Goal: Transaction & Acquisition: Purchase product/service

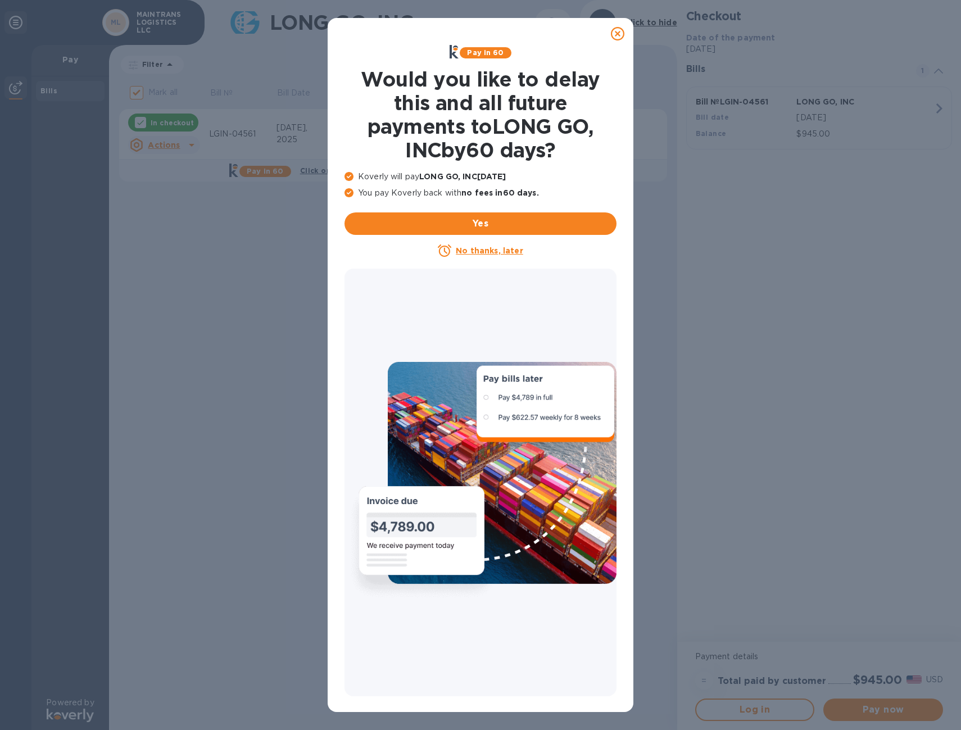
click at [621, 35] on icon at bounding box center [617, 33] width 13 height 13
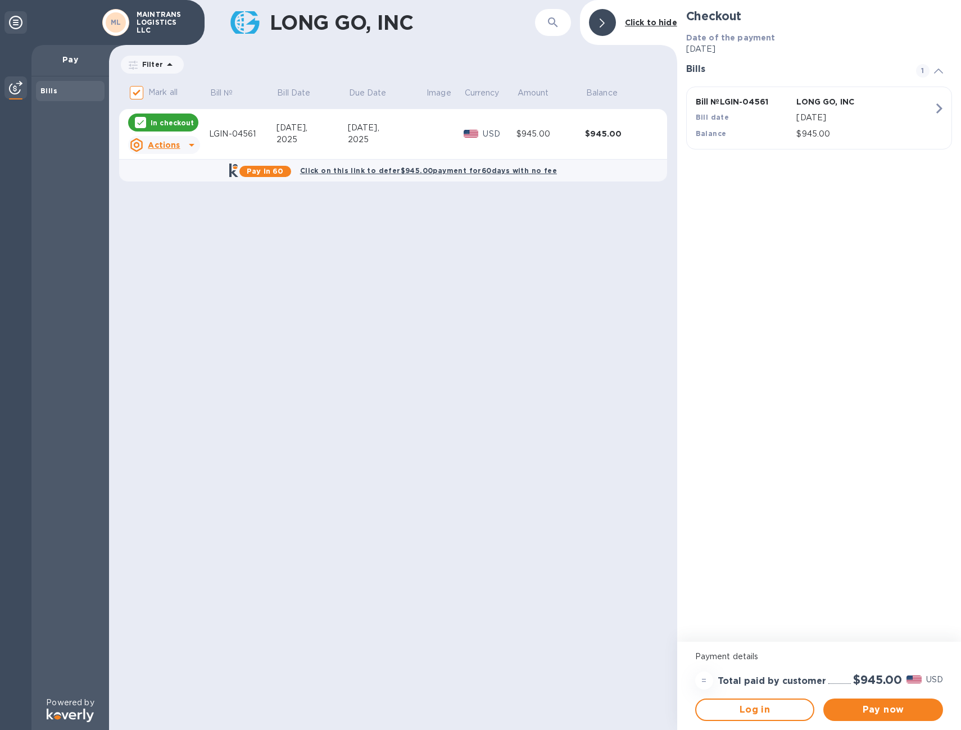
click at [455, 218] on div "LONG GO, INC ​ Click to hide Filter Amount Mark all Bill № Bill Date Due Date I…" at bounding box center [393, 365] width 568 height 730
click at [169, 119] on p "In checkout" at bounding box center [172, 123] width 43 height 10
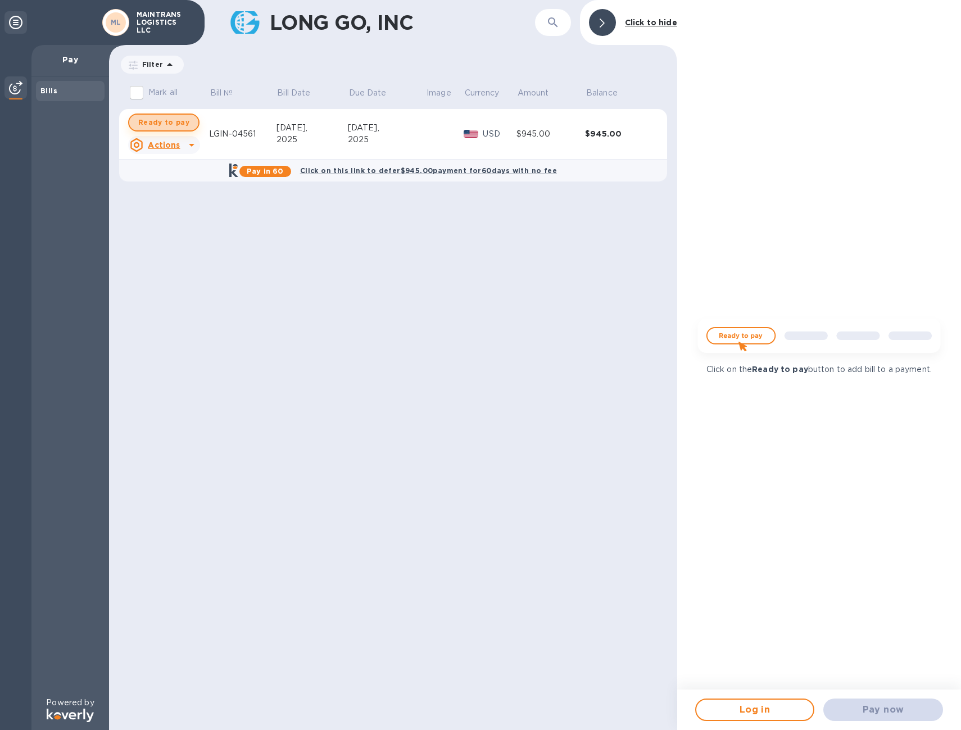
click at [171, 122] on span "Ready to pay" at bounding box center [163, 122] width 51 height 13
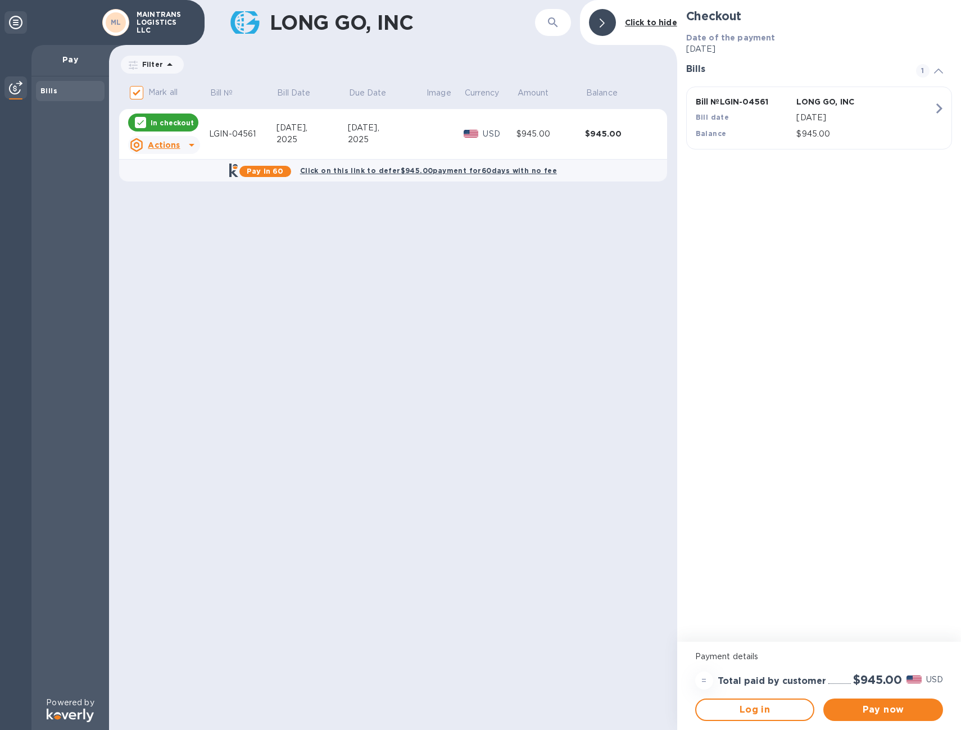
click at [173, 123] on p "In checkout" at bounding box center [172, 123] width 43 height 10
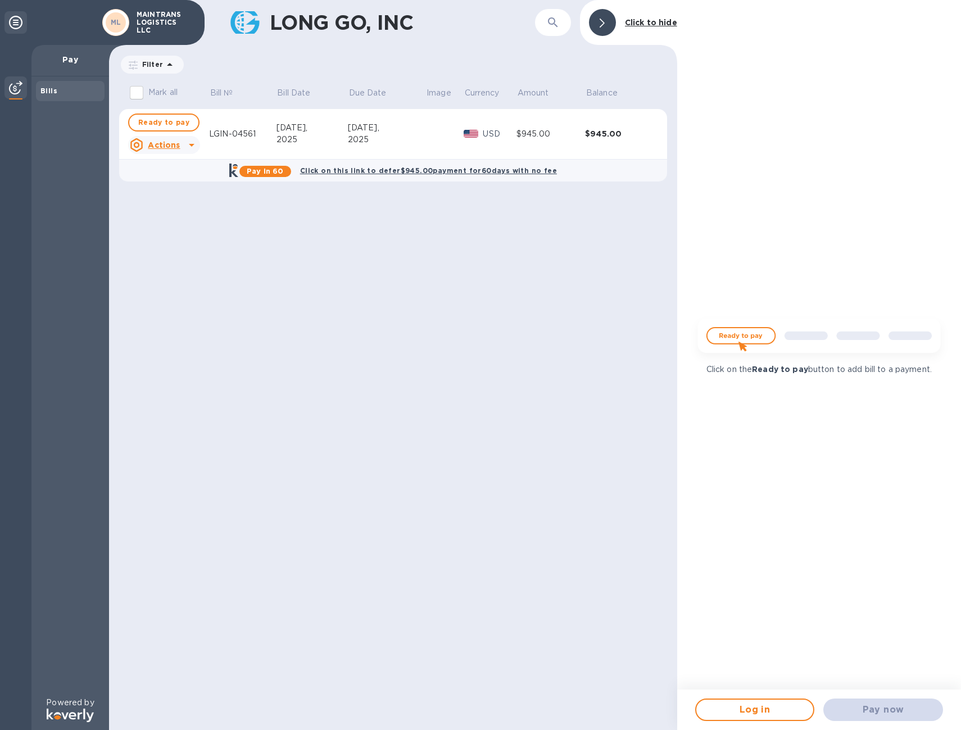
click at [173, 123] on span "Ready to pay" at bounding box center [163, 122] width 51 height 13
checkbox input "true"
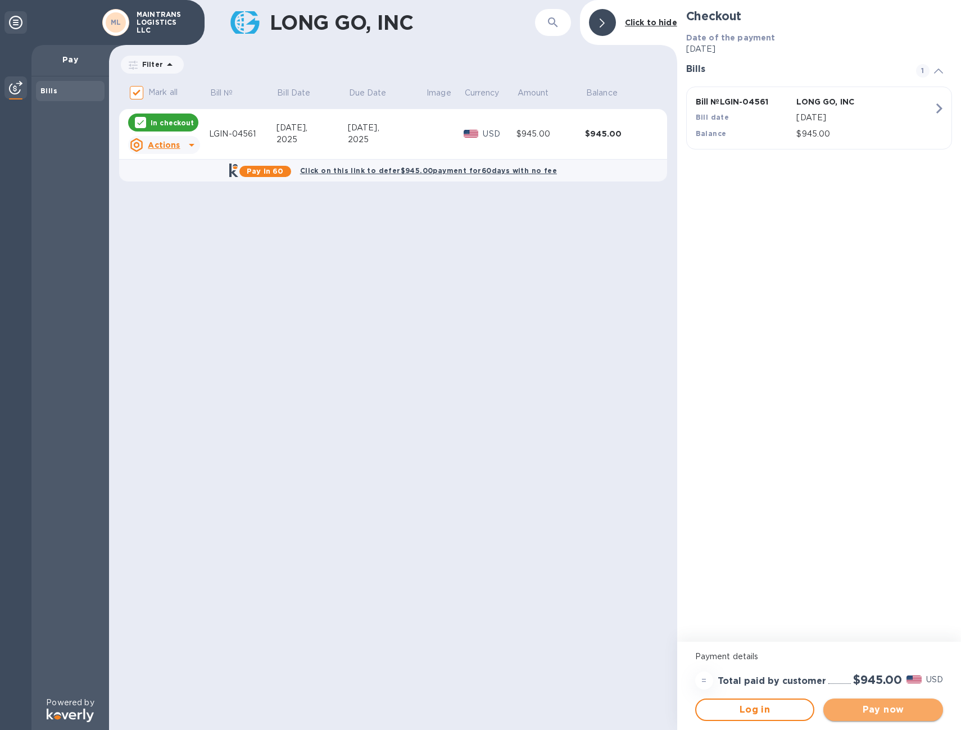
click at [889, 706] on span "Pay now" at bounding box center [883, 709] width 102 height 13
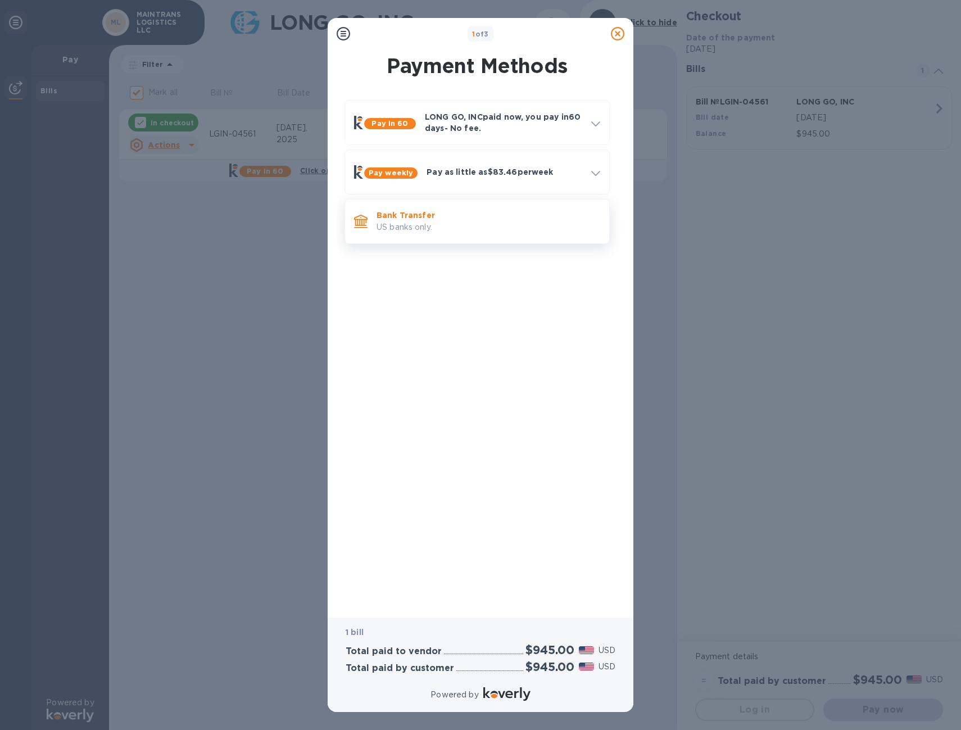
click at [476, 214] on p "Bank Transfer" at bounding box center [488, 215] width 224 height 11
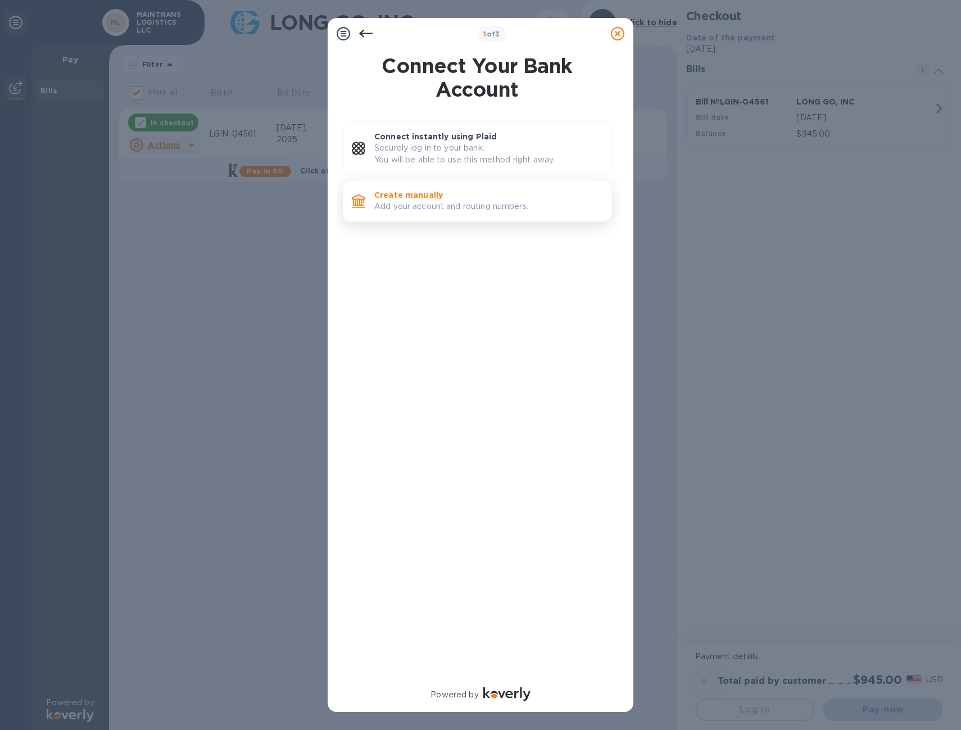
click at [495, 188] on div "Create manually Add your account and routing numbers." at bounding box center [488, 201] width 237 height 32
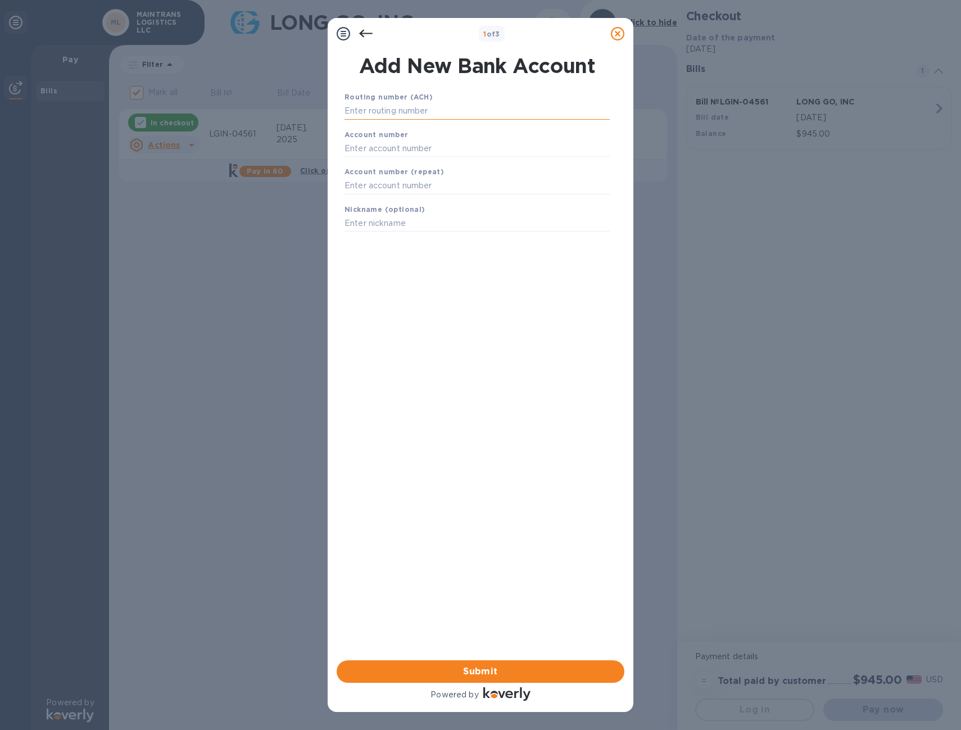
click at [422, 115] on input "text" at bounding box center [476, 111] width 265 height 17
click at [359, 112] on input "text" at bounding box center [476, 111] width 265 height 17
click at [364, 151] on input "text" at bounding box center [476, 148] width 265 height 17
paste input "688698151"
type input "688698151"
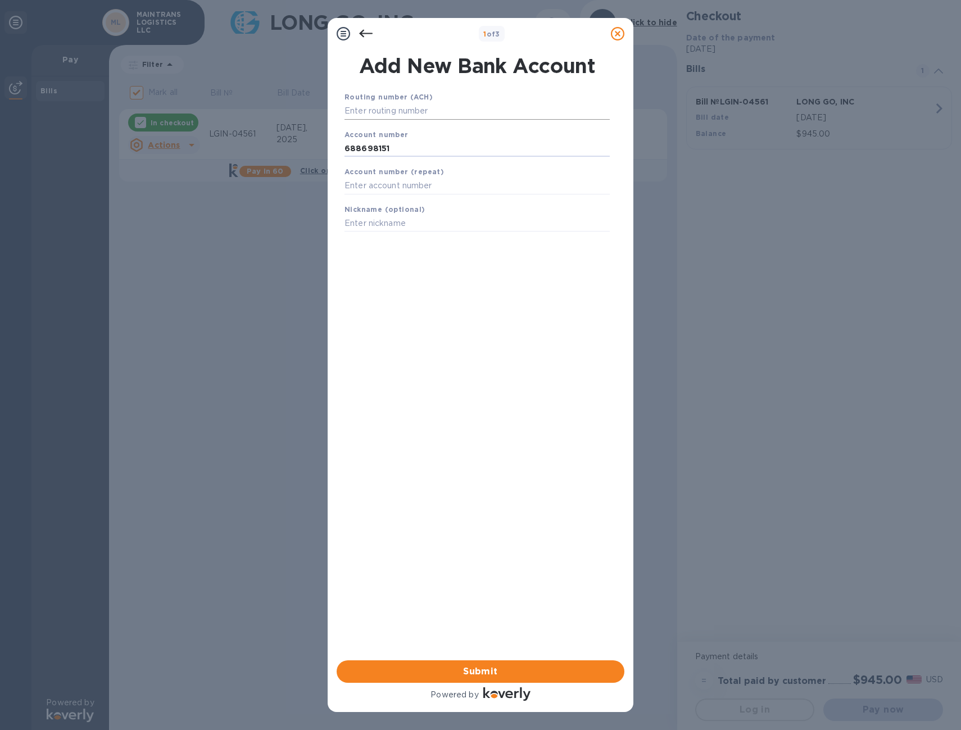
drag, startPoint x: 444, startPoint y: 103, endPoint x: 440, endPoint y: 111, distance: 8.6
click at [442, 108] on input "text" at bounding box center [476, 111] width 265 height 17
type input "111000614"
drag, startPoint x: 456, startPoint y: 263, endPoint x: 392, endPoint y: 212, distance: 82.3
click at [456, 263] on div "Routing number (ACH) [US_BANK_ROUTING_MICR] JPMORGAN CHASE BANK, NA Account num…" at bounding box center [477, 361] width 288 height 558
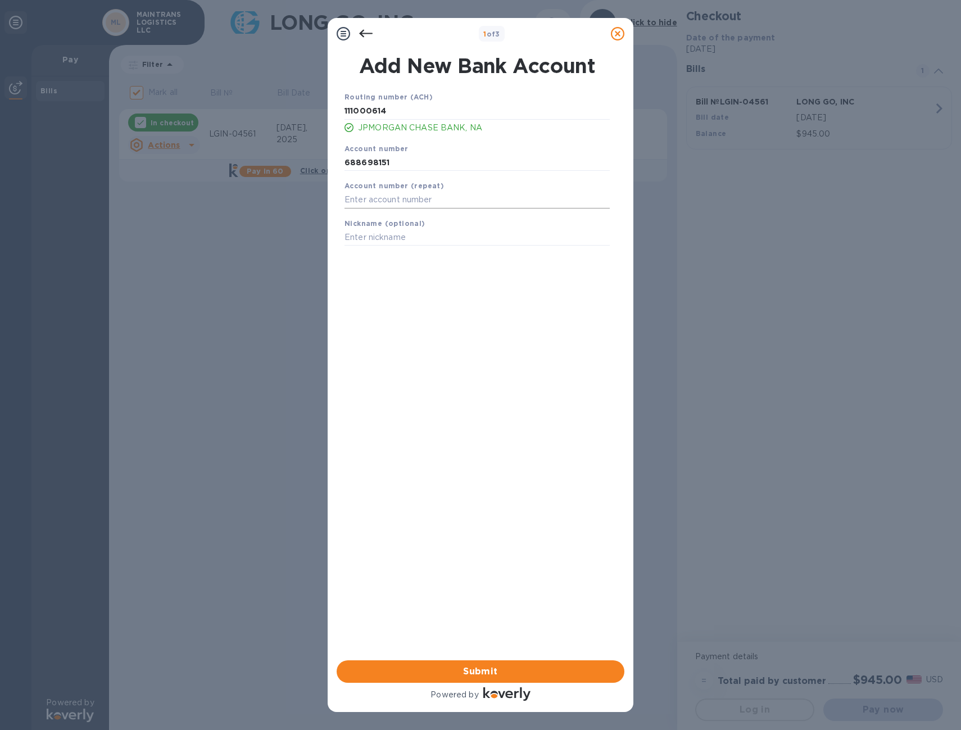
click at [370, 196] on input "text" at bounding box center [476, 200] width 265 height 17
type input "688698151"
click at [534, 346] on div "Routing number (ACH) [US_BANK_ROUTING_MICR] JPMORGAN CHASE BANK, NA Account num…" at bounding box center [477, 361] width 288 height 558
click at [372, 231] on input "text" at bounding box center [476, 237] width 265 height 17
type input "MainTrans"
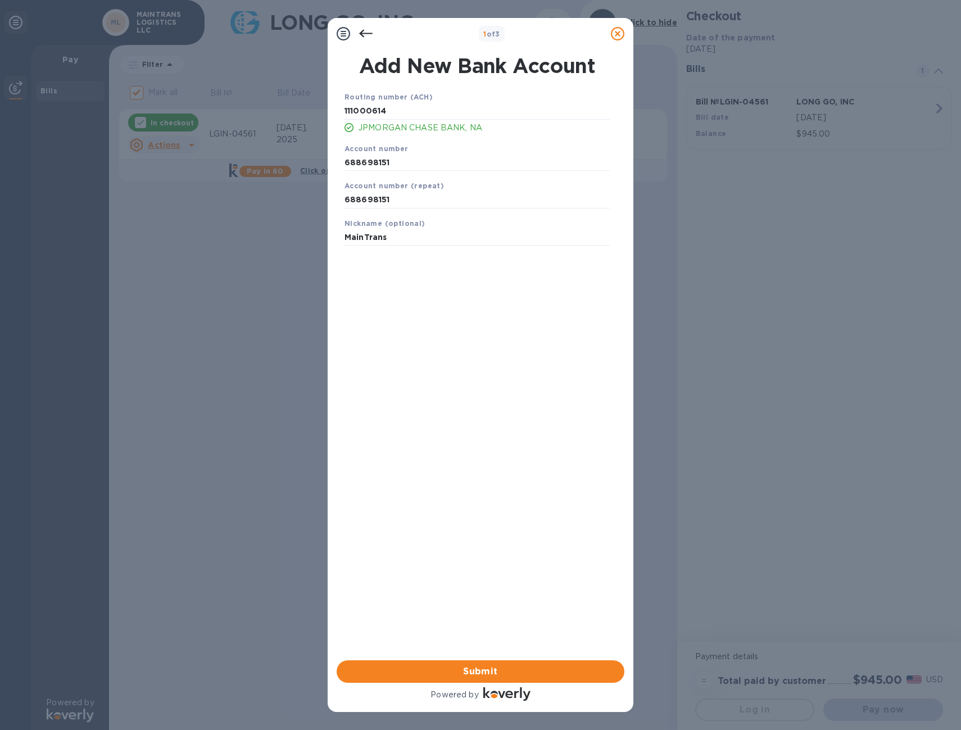
click at [469, 348] on div "Routing number (ACH) [US_BANK_ROUTING_MICR] JPMORGAN CHASE BANK, NA Account num…" at bounding box center [477, 361] width 288 height 558
drag, startPoint x: 401, startPoint y: 231, endPoint x: 297, endPoint y: 233, distance: 103.9
click at [297, 233] on div "1 of 3 Add New Bank Account Routing number (ACH) [US_BANK_ROUTING_MICR] JPMORGA…" at bounding box center [480, 365] width 961 height 730
type input "Long Go Inc"
drag, startPoint x: 409, startPoint y: 241, endPoint x: 324, endPoint y: 248, distance: 85.7
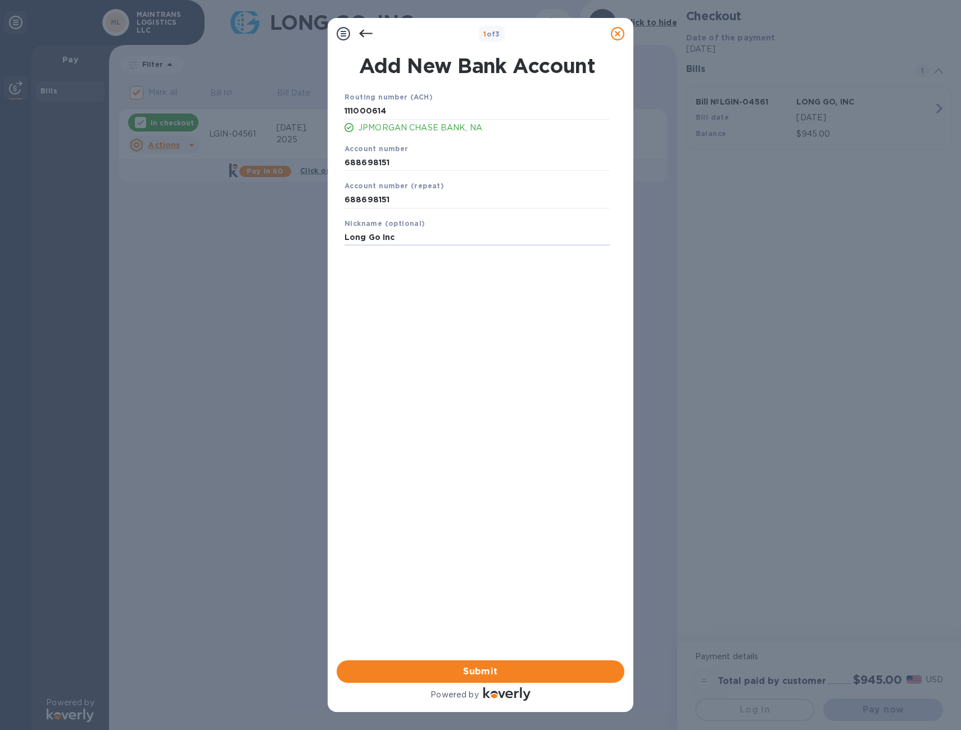
click at [324, 248] on div "1 of 3 Add New Bank Account Routing number (ACH) [US_BANK_ROUTING_MICR] JPMORGA…" at bounding box center [480, 365] width 961 height 730
click at [468, 683] on div "Submit" at bounding box center [480, 671] width 297 height 31
click at [470, 681] on button "Submit" at bounding box center [480, 671] width 288 height 22
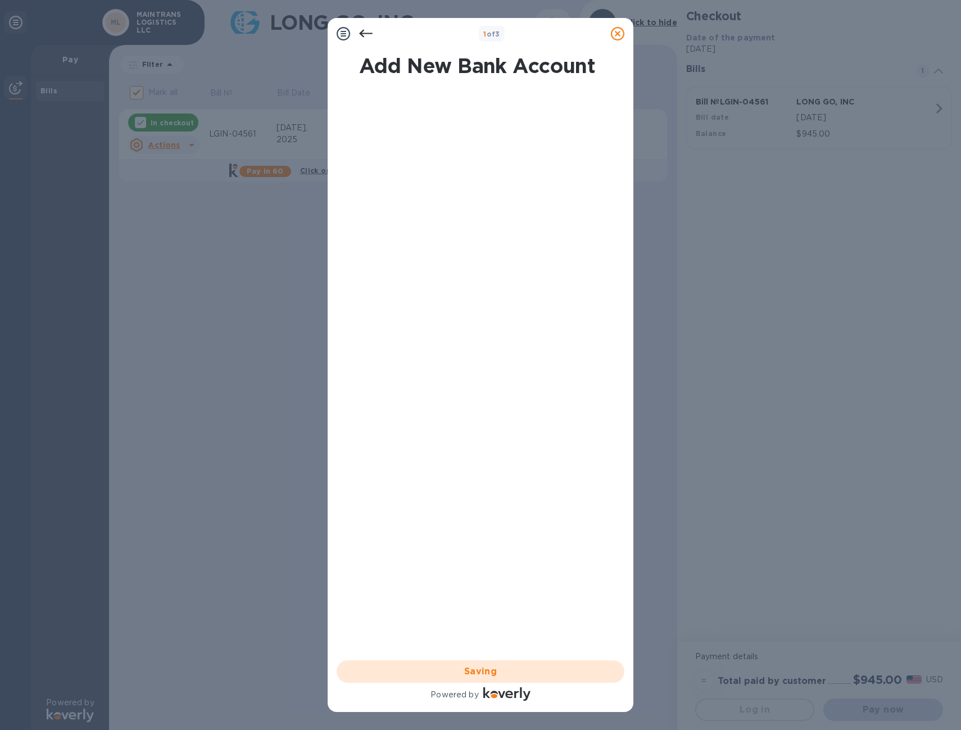
click at [472, 675] on div "Saving" at bounding box center [480, 671] width 297 height 31
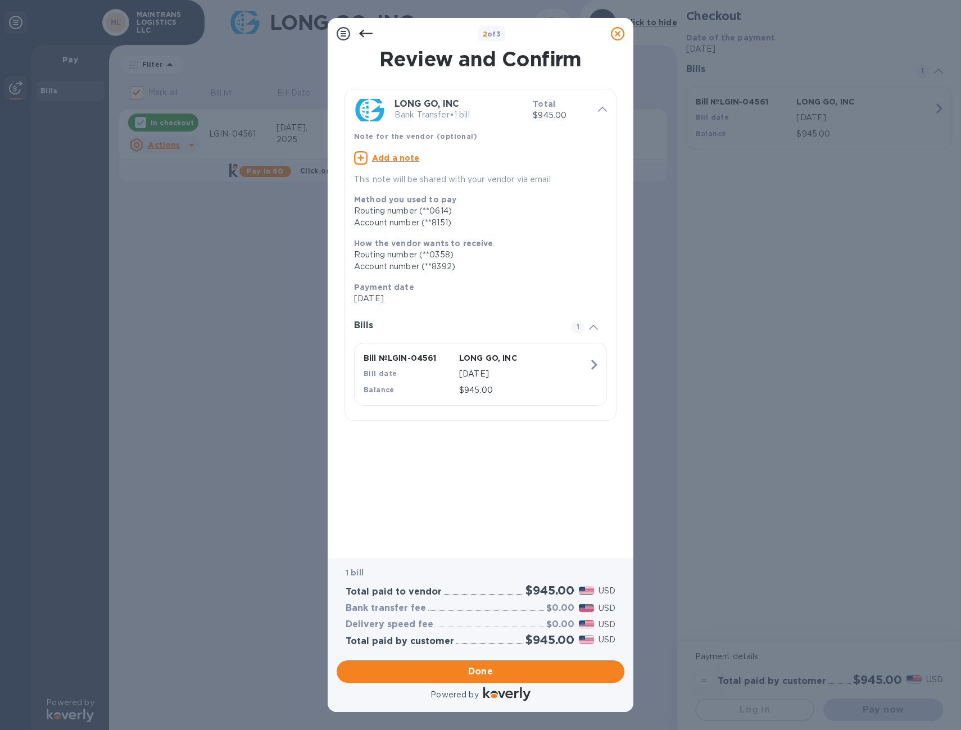
click at [553, 475] on div "Review and Confirm LONG GO, INC Bank Transfer • 1 bill Total $945.00 Note for t…" at bounding box center [480, 295] width 276 height 493
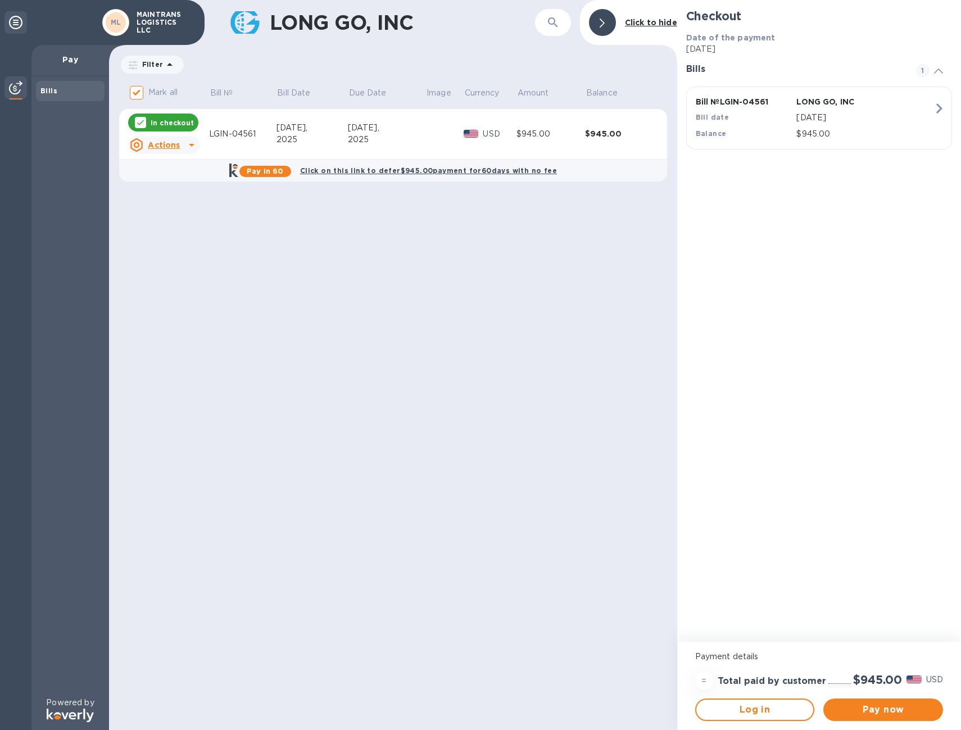
click at [458, 245] on div "LONG GO, INC ​ Click to hide Filter Amount Mark all Bill № Bill Date Due Date I…" at bounding box center [393, 365] width 568 height 730
